Goal: Information Seeking & Learning: Learn about a topic

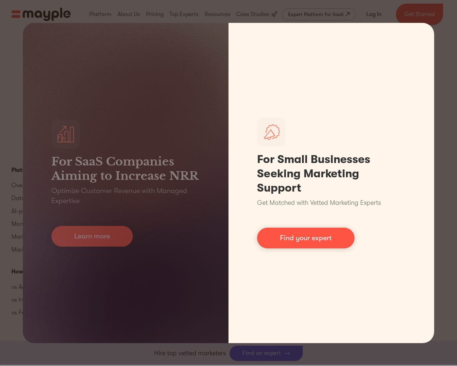
scroll to position [3200, 0]
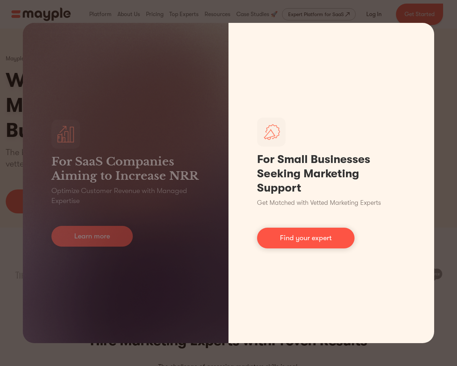
scroll to position [3192, 0]
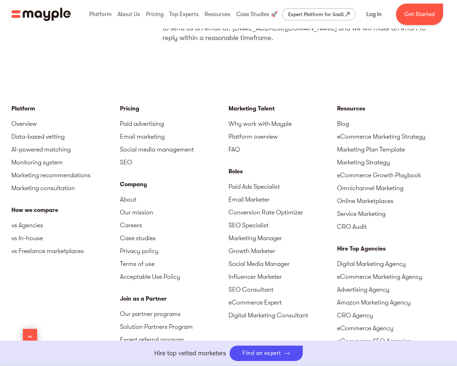
scroll to position [4187, 0]
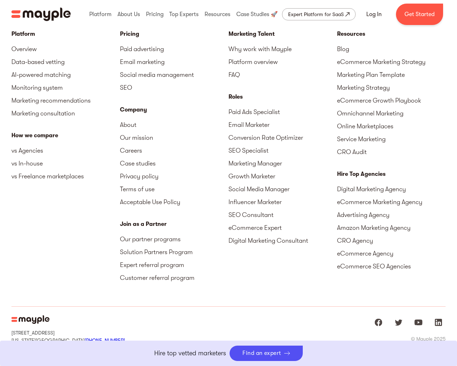
scroll to position [4180, 0]
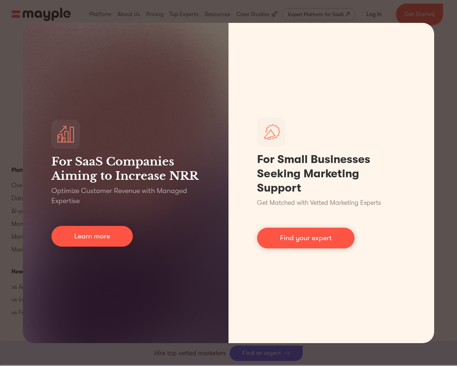
scroll to position [3200, 0]
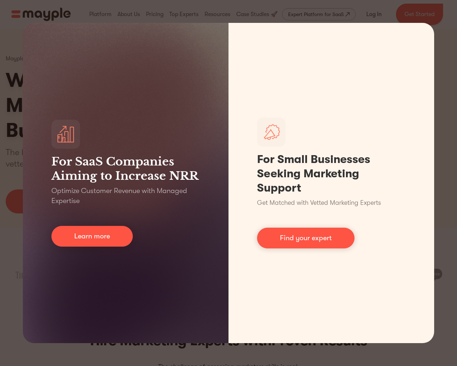
scroll to position [3192, 0]
